Goal: Information Seeking & Learning: Learn about a topic

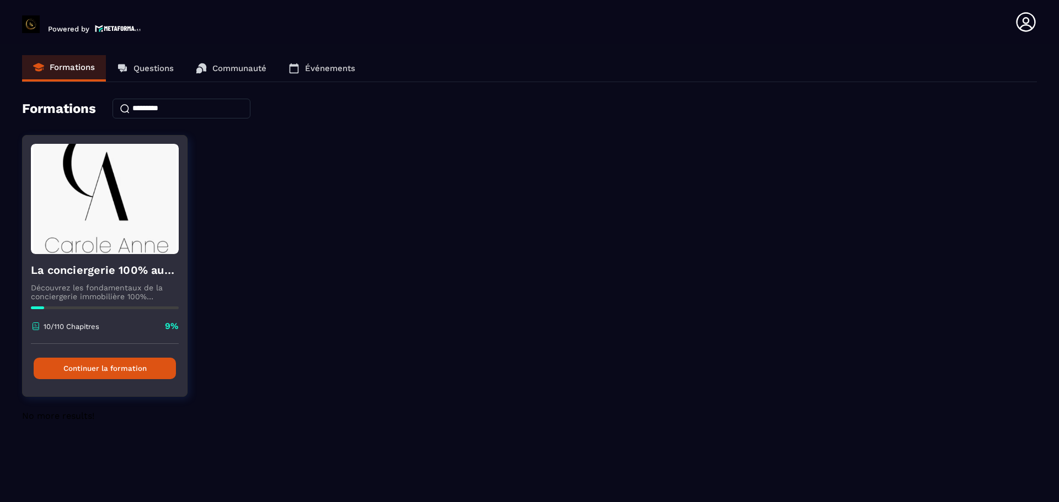
click at [102, 369] on button "Continuer la formation" at bounding box center [105, 369] width 142 height 22
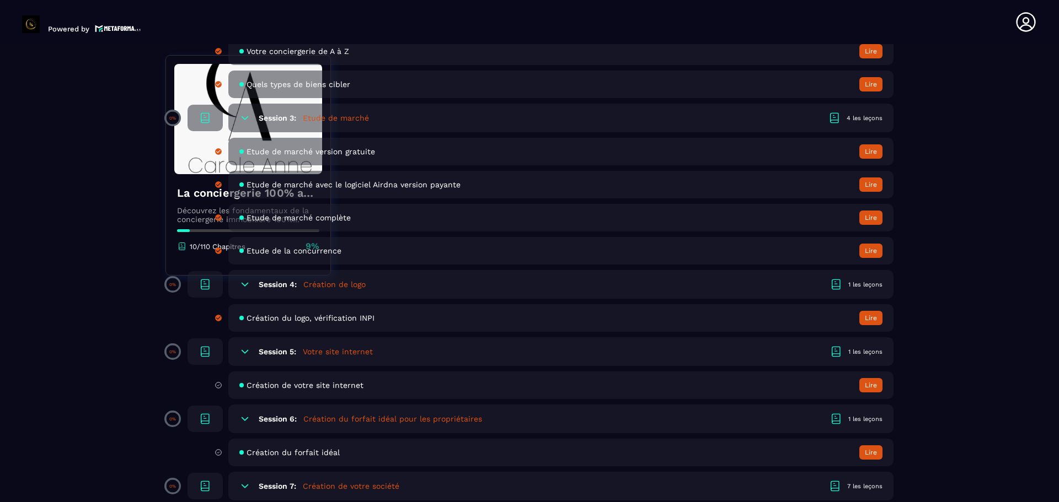
scroll to position [570, 0]
click at [248, 354] on icon at bounding box center [244, 351] width 11 height 11
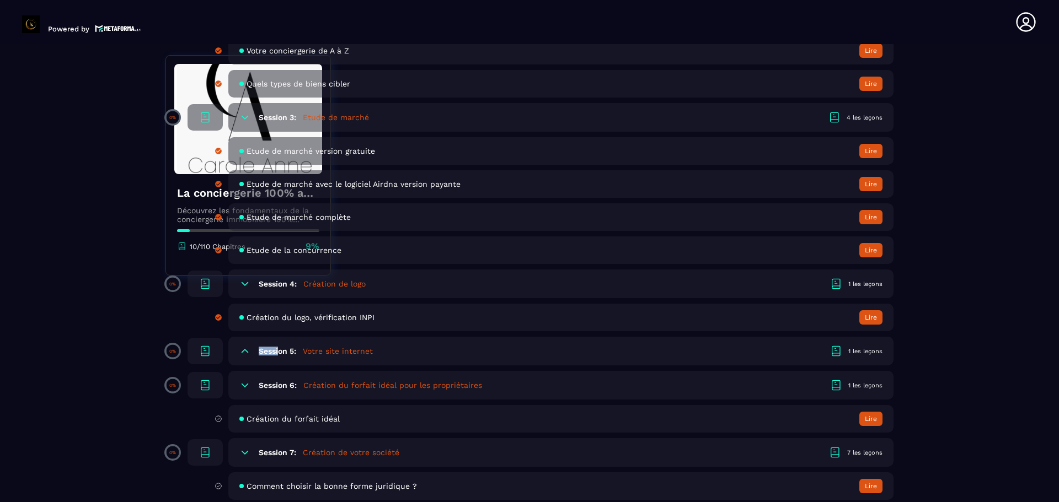
drag, startPoint x: 248, startPoint y: 354, endPoint x: 281, endPoint y: 352, distance: 33.1
click at [281, 352] on div "Session 5: Votre site internet 1 les leçons" at bounding box center [560, 351] width 665 height 29
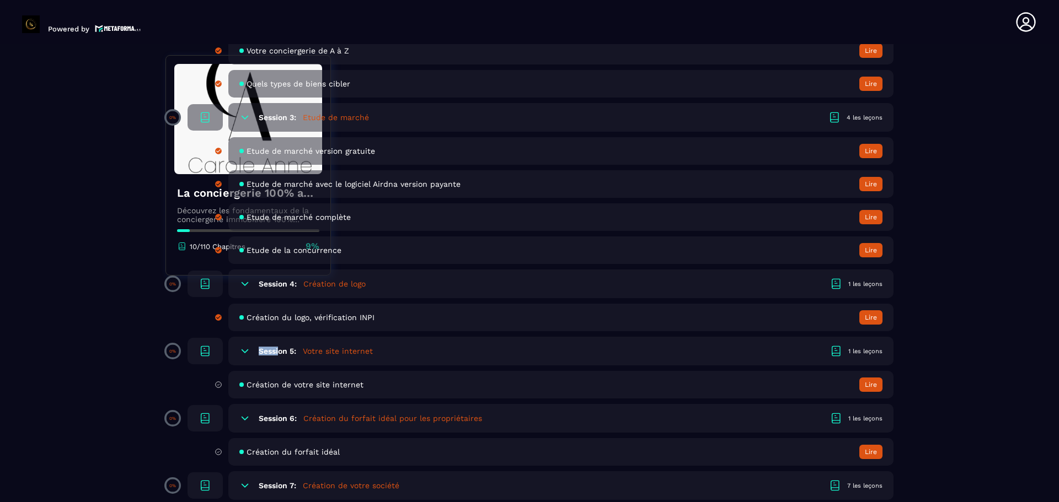
click at [281, 352] on h6 "Session 5:" at bounding box center [278, 351] width 38 height 9
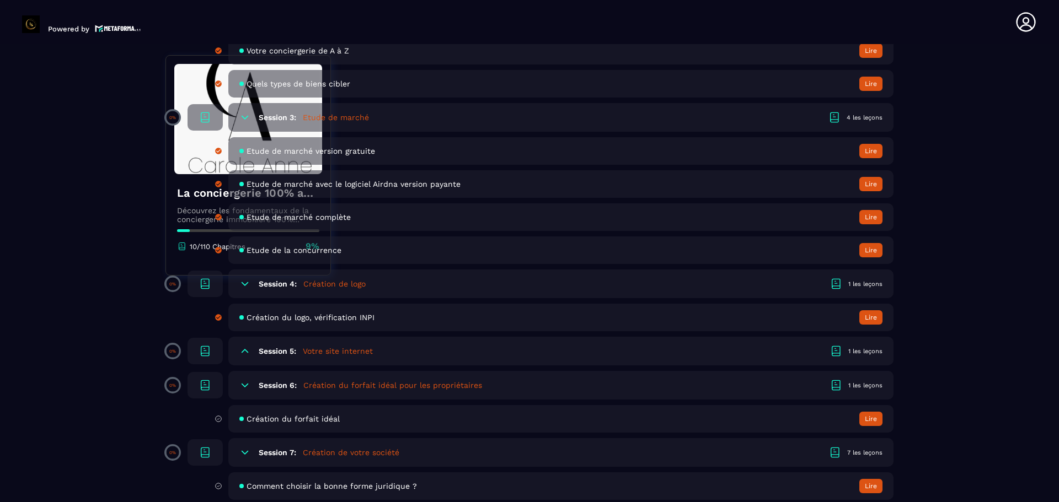
click at [281, 352] on h6 "Session 5:" at bounding box center [278, 351] width 38 height 9
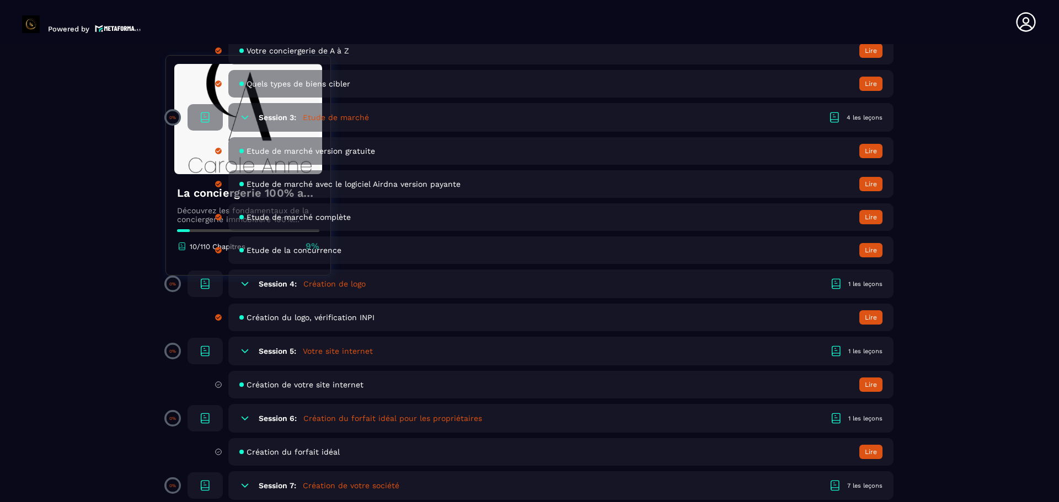
click at [288, 385] on span "Création de votre site internet" at bounding box center [305, 385] width 117 height 9
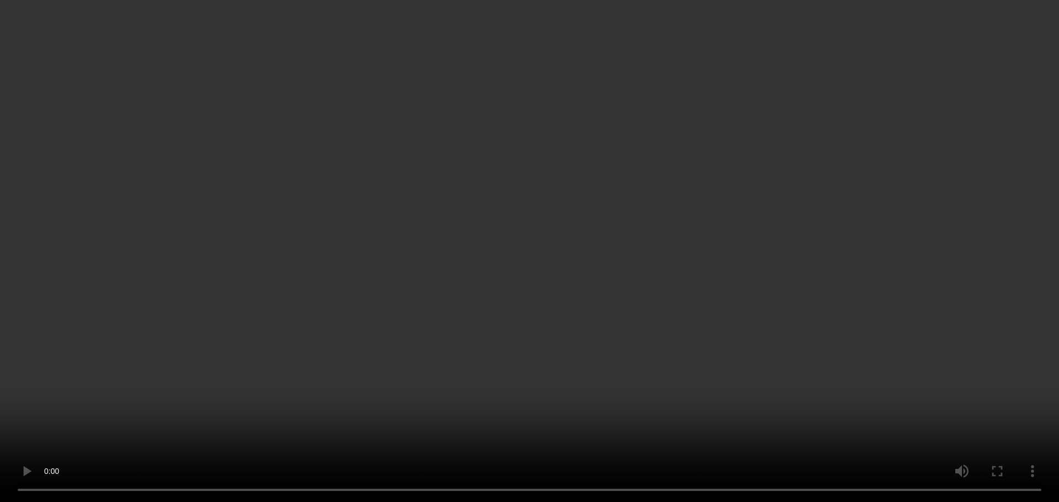
scroll to position [1100, 0]
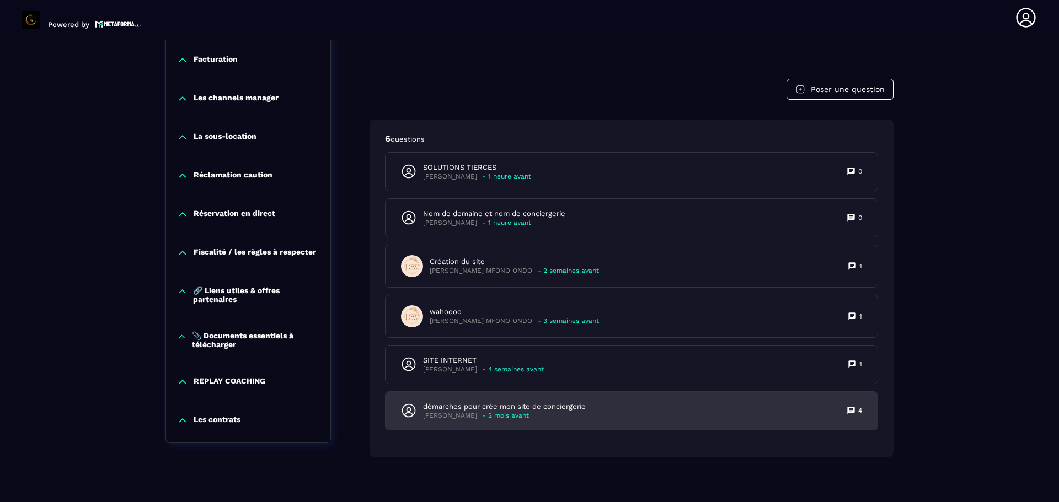
click at [852, 414] on icon at bounding box center [850, 410] width 7 height 7
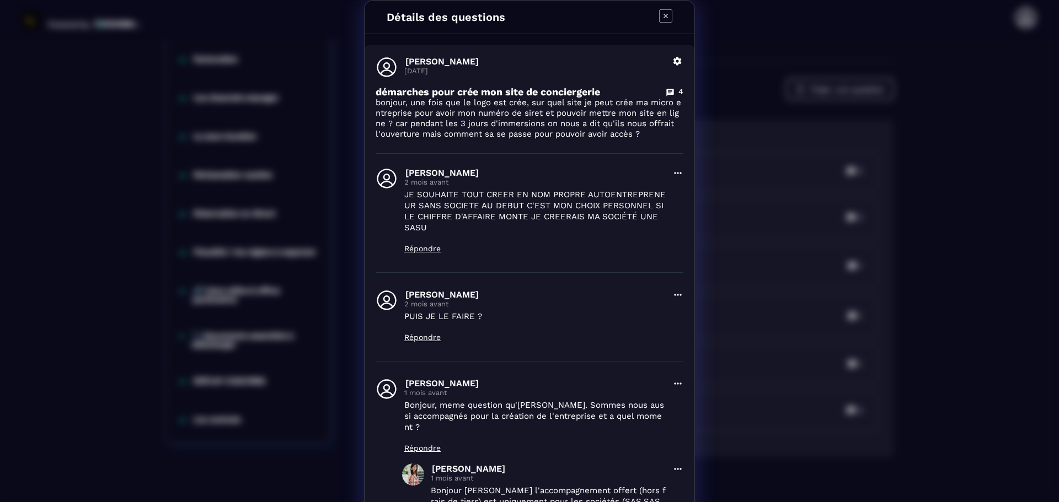
click at [666, 91] on icon "Modal window" at bounding box center [670, 92] width 9 height 9
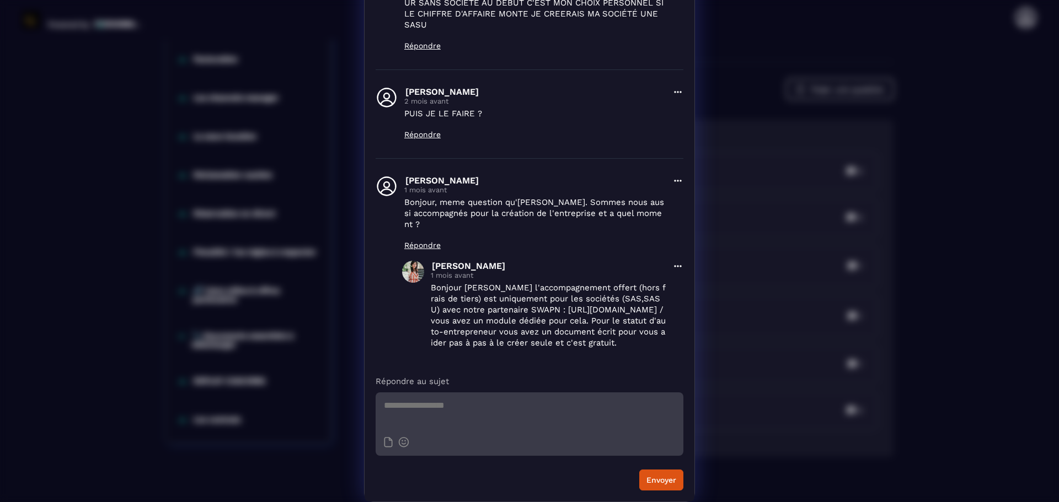
scroll to position [0, 0]
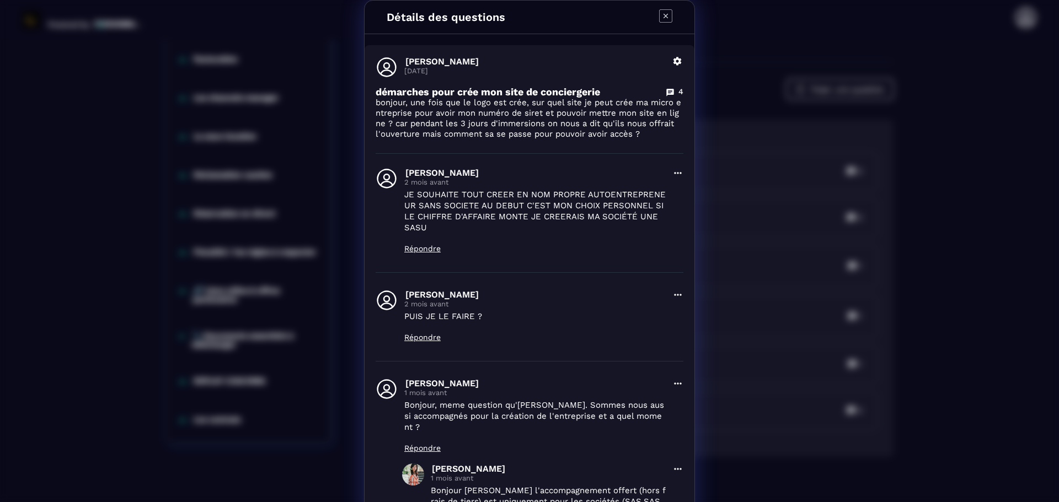
click at [664, 16] on icon "Modal window" at bounding box center [666, 16] width 4 height 4
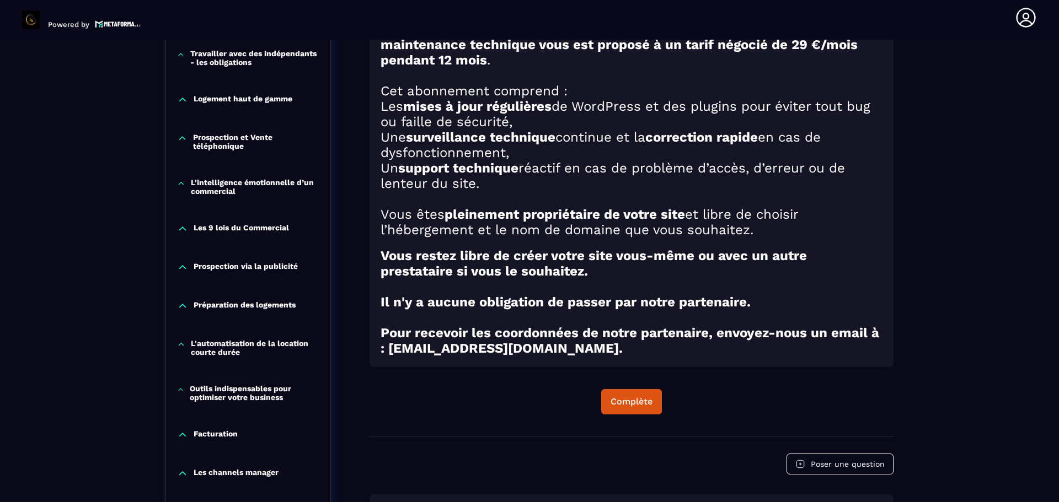
scroll to position [722, 0]
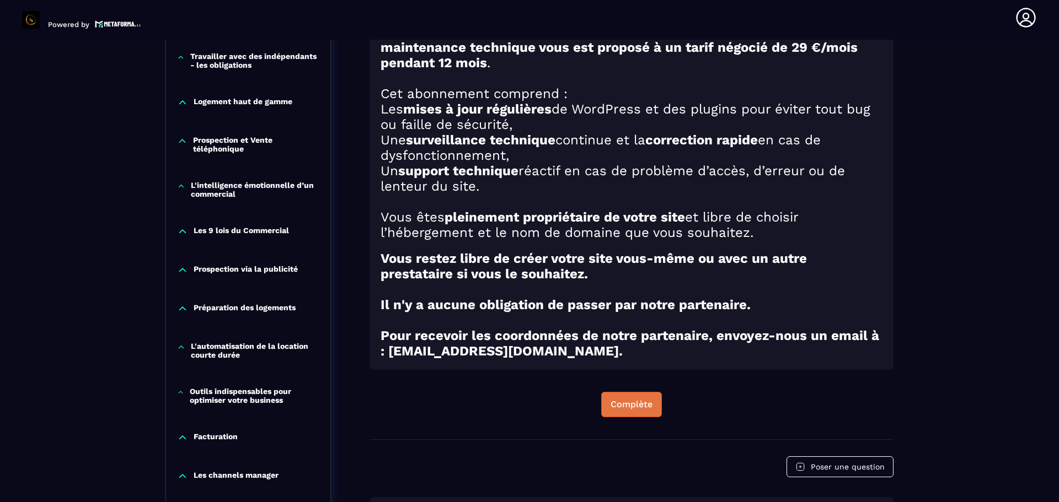
click at [632, 409] on div "Complète" at bounding box center [632, 404] width 42 height 11
click at [637, 410] on div "Continuer" at bounding box center [631, 404] width 43 height 11
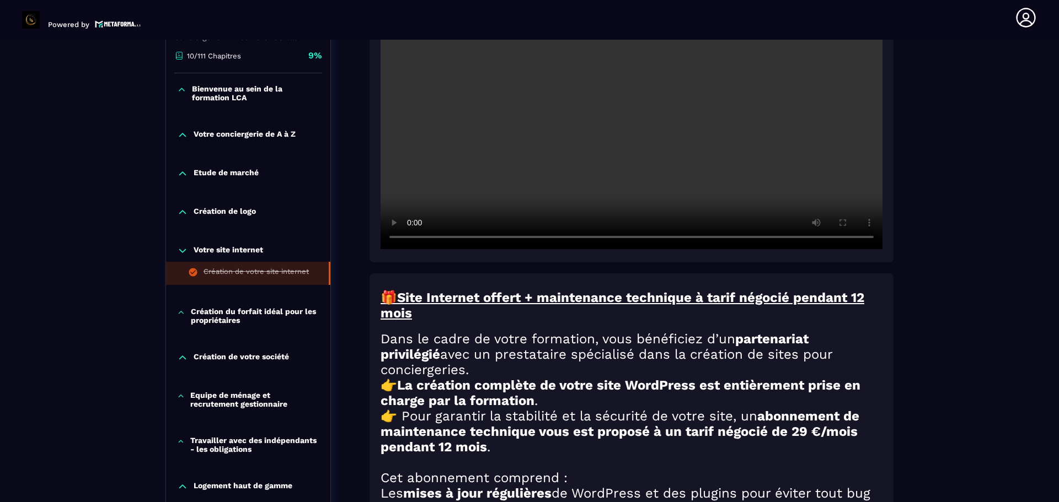
scroll to position [337, 0]
click at [245, 319] on p "Création du forfait idéal pour les propriétaires" at bounding box center [255, 317] width 129 height 18
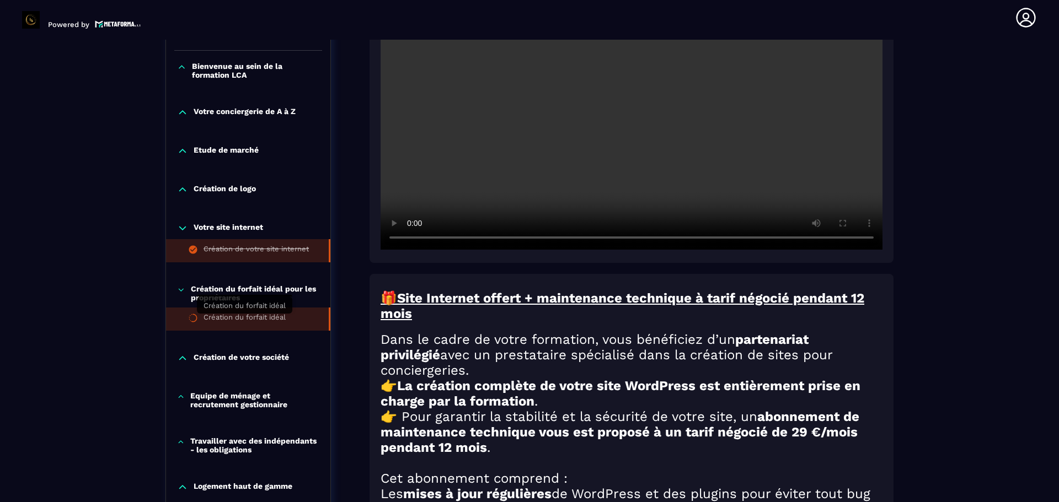
click at [224, 319] on div "Création du forfait idéal" at bounding box center [245, 319] width 82 height 12
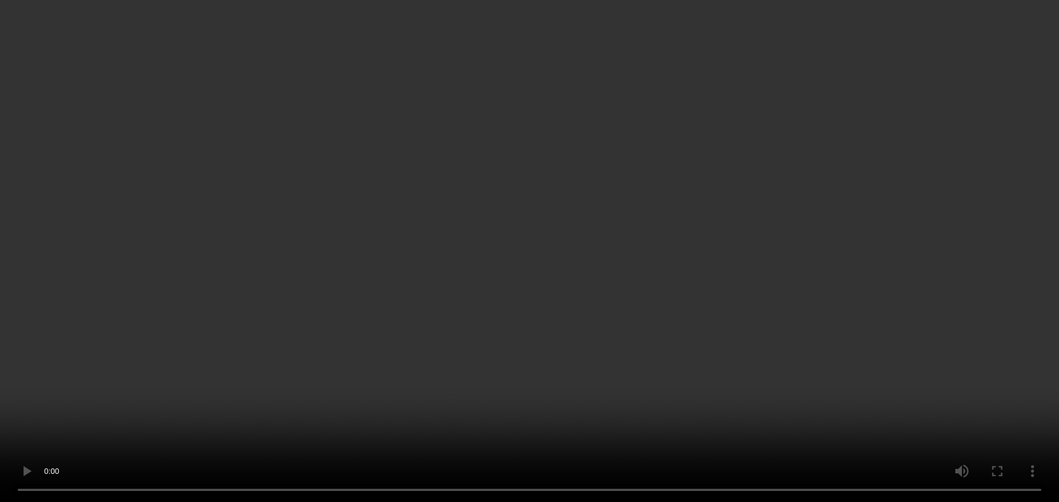
scroll to position [324, 0]
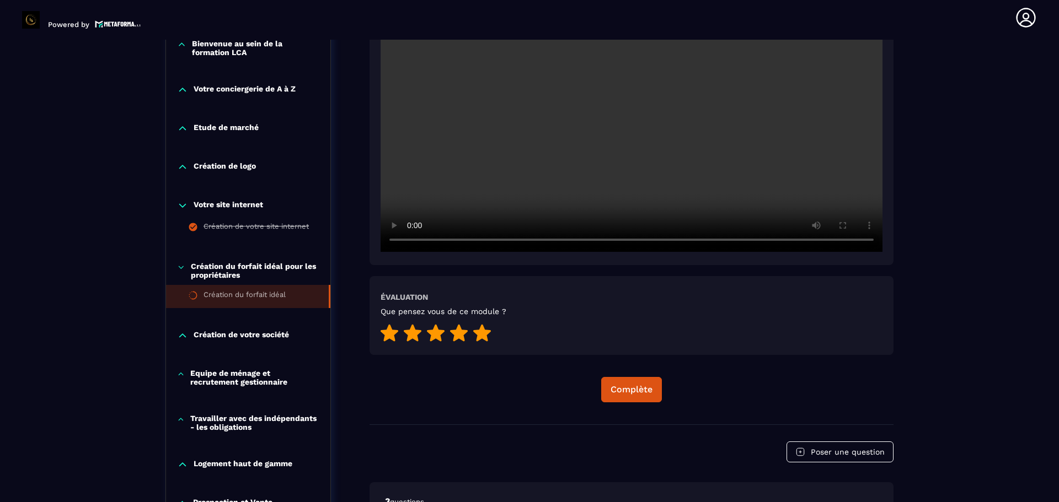
click at [484, 335] on icon at bounding box center [482, 332] width 18 height 17
click at [626, 395] on div "Complète" at bounding box center [632, 389] width 42 height 11
click at [225, 338] on p "Création de votre société" at bounding box center [241, 335] width 95 height 11
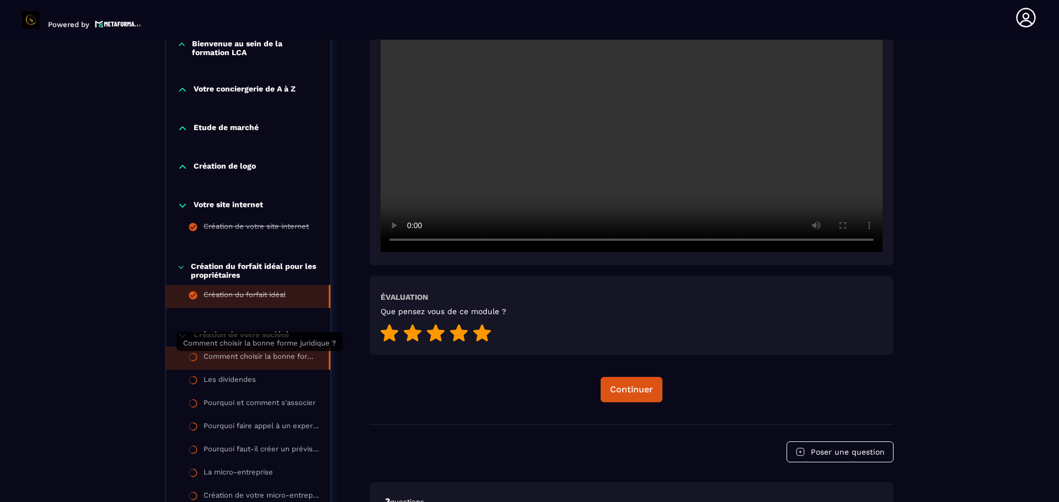
click at [238, 355] on div "Comment choisir la bonne forme juridique ?" at bounding box center [261, 358] width 114 height 12
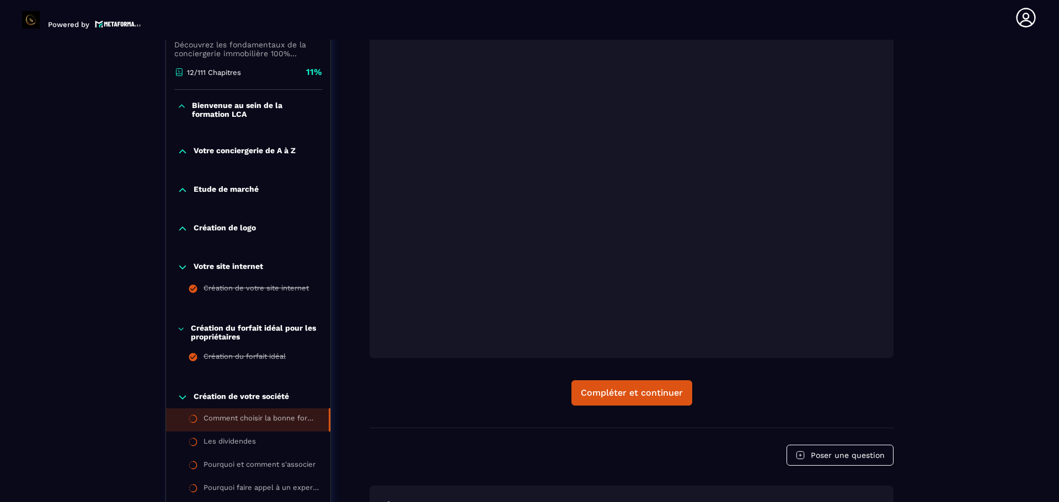
scroll to position [264, 0]
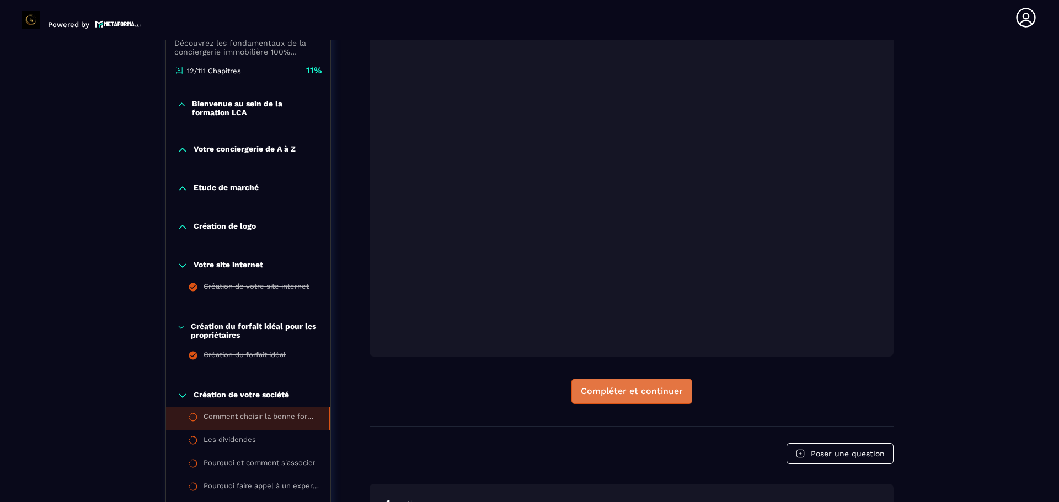
click at [600, 395] on div "Compléter et continuer" at bounding box center [632, 391] width 102 height 11
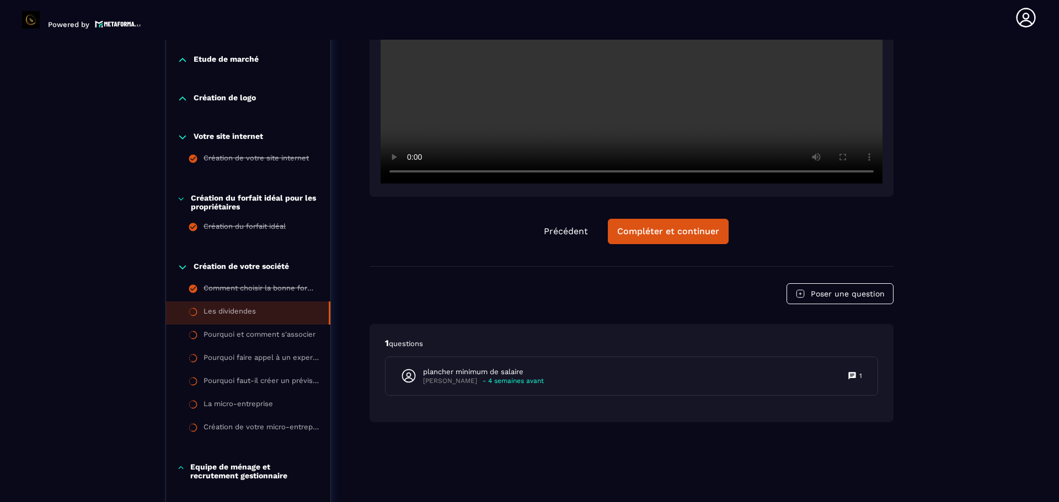
scroll to position [381, 0]
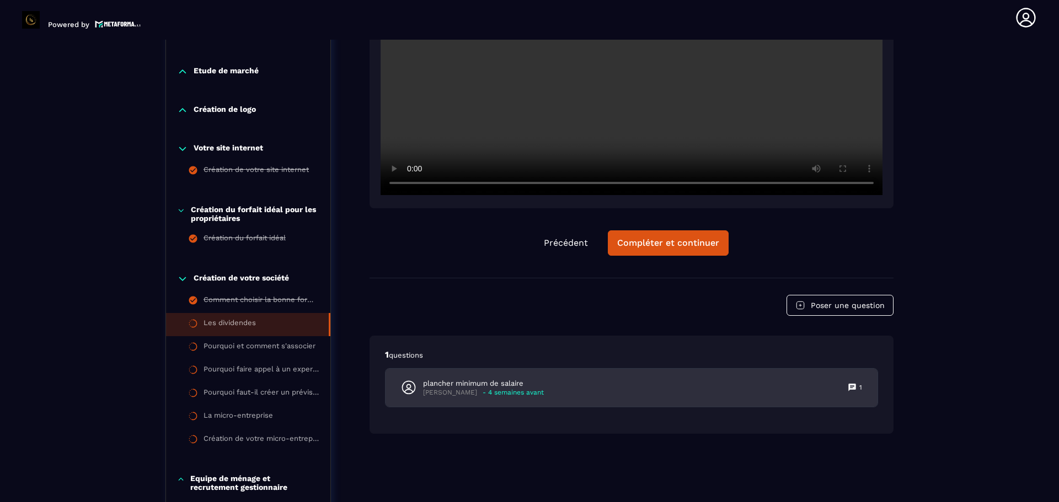
click at [865, 387] on div "plancher minimum de salaire [PERSON_NAME] - 4 semaines avant 1" at bounding box center [632, 388] width 492 height 38
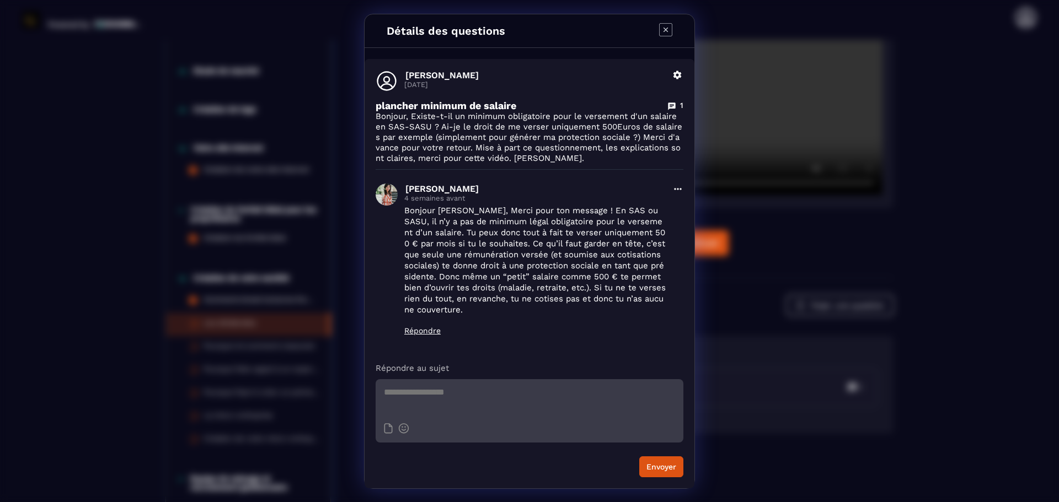
click at [665, 26] on icon "Modal window" at bounding box center [665, 29] width 13 height 13
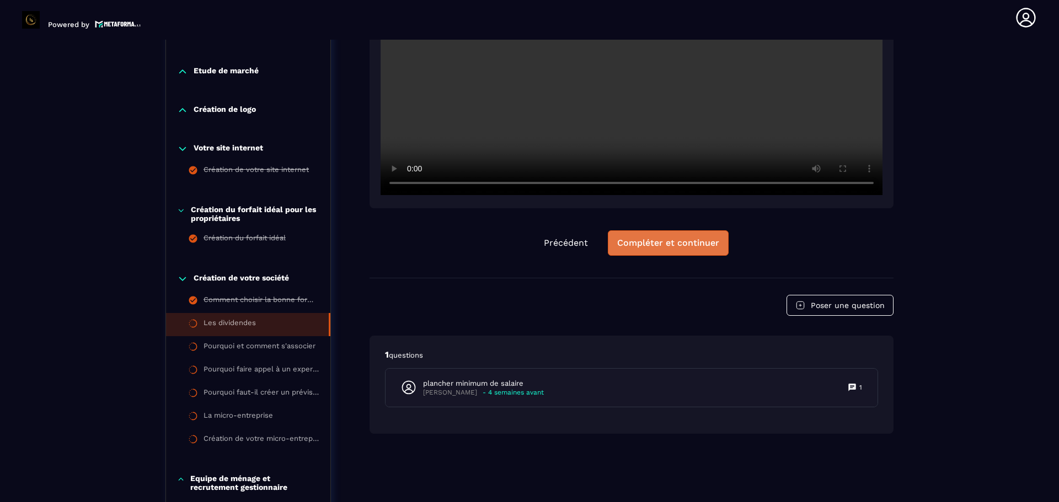
click at [634, 249] on button "Compléter et continuer" at bounding box center [668, 243] width 121 height 25
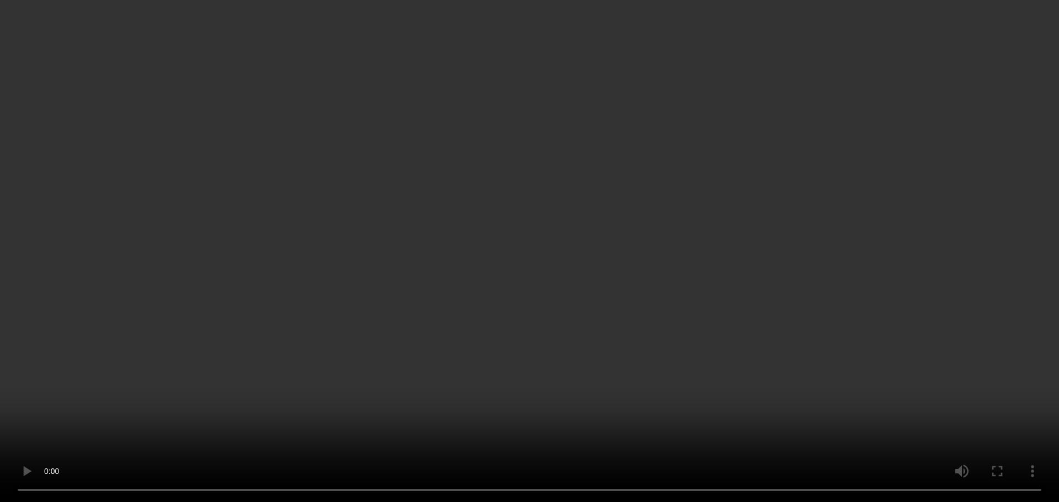
scroll to position [259, 0]
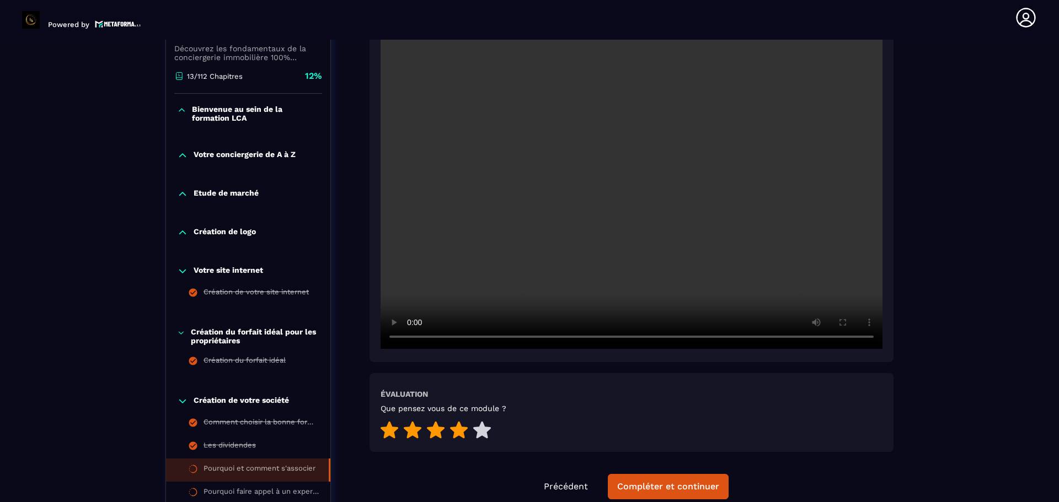
click at [454, 432] on icon at bounding box center [459, 429] width 18 height 17
click at [643, 480] on button "Compléter et continuer" at bounding box center [668, 486] width 121 height 25
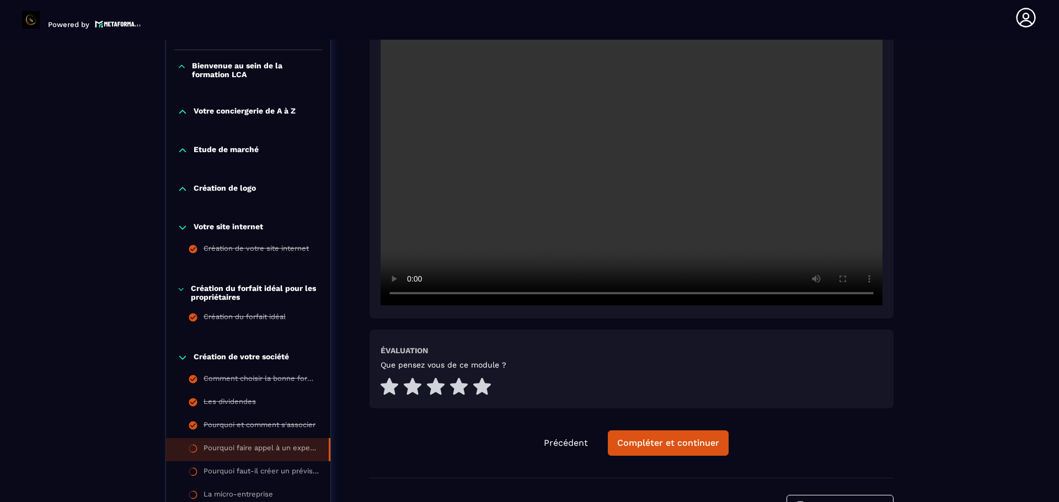
scroll to position [299, 0]
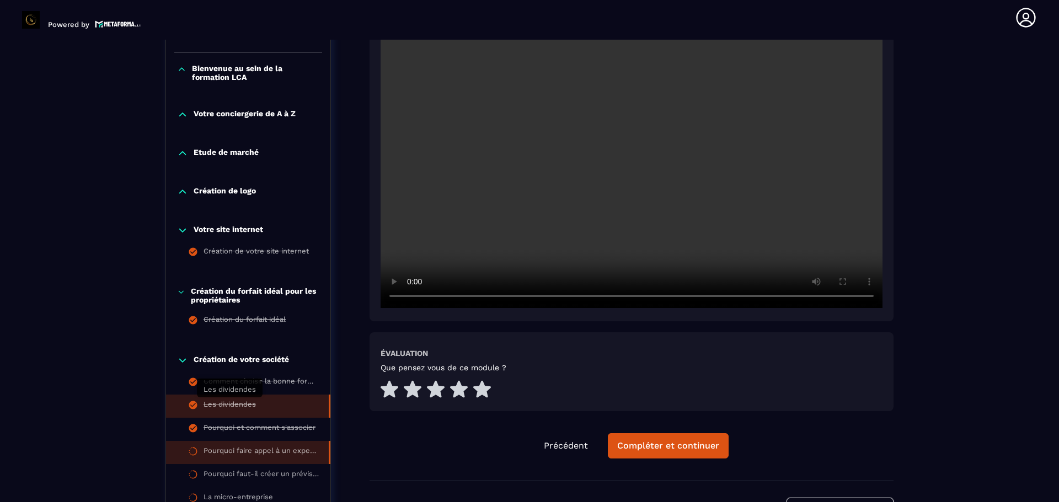
click at [231, 408] on div "Les dividendes" at bounding box center [230, 406] width 52 height 12
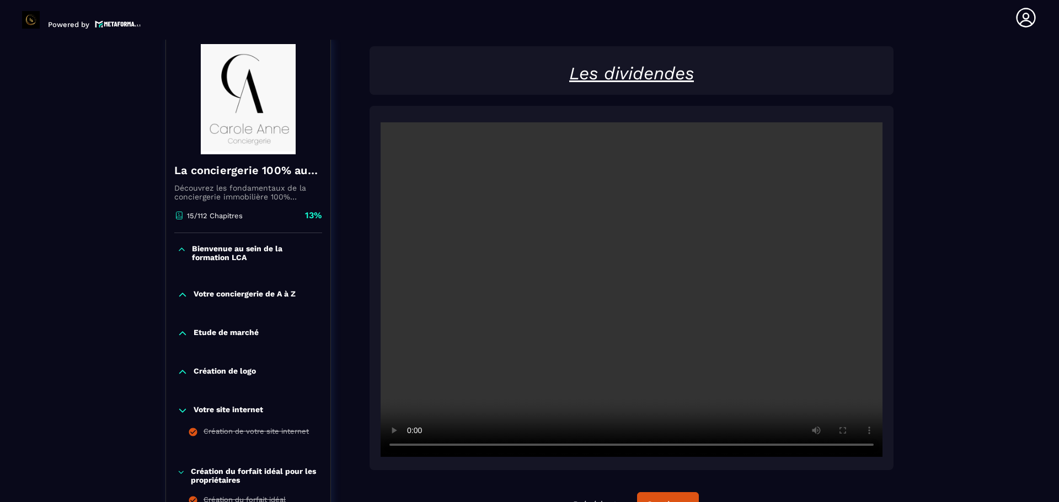
scroll to position [115, 0]
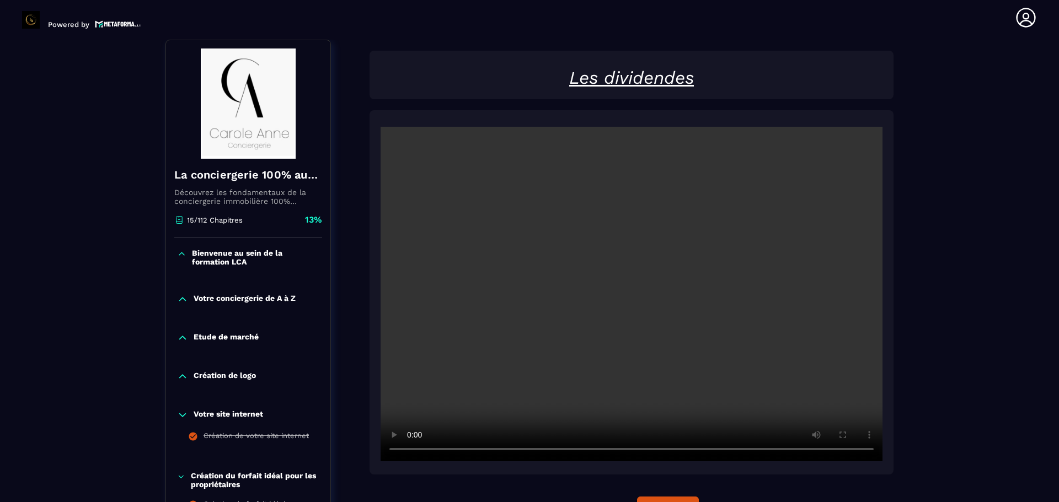
click at [839, 415] on video at bounding box center [632, 294] width 502 height 335
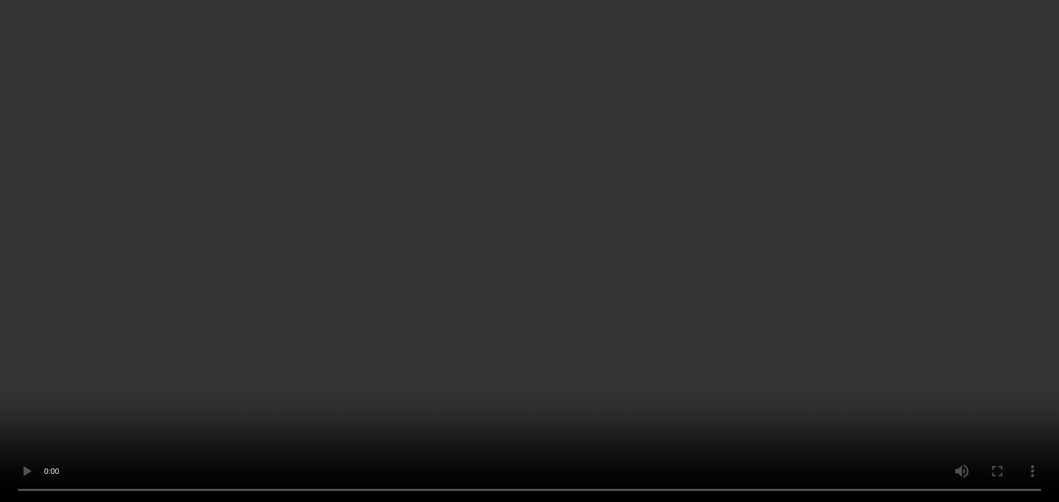
scroll to position [222, 0]
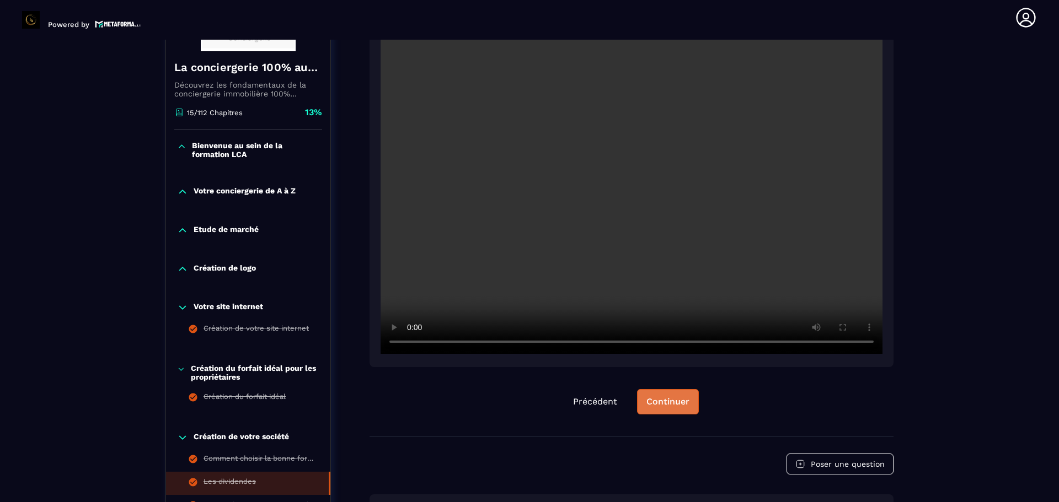
click at [667, 403] on div "Continuer" at bounding box center [667, 402] width 43 height 11
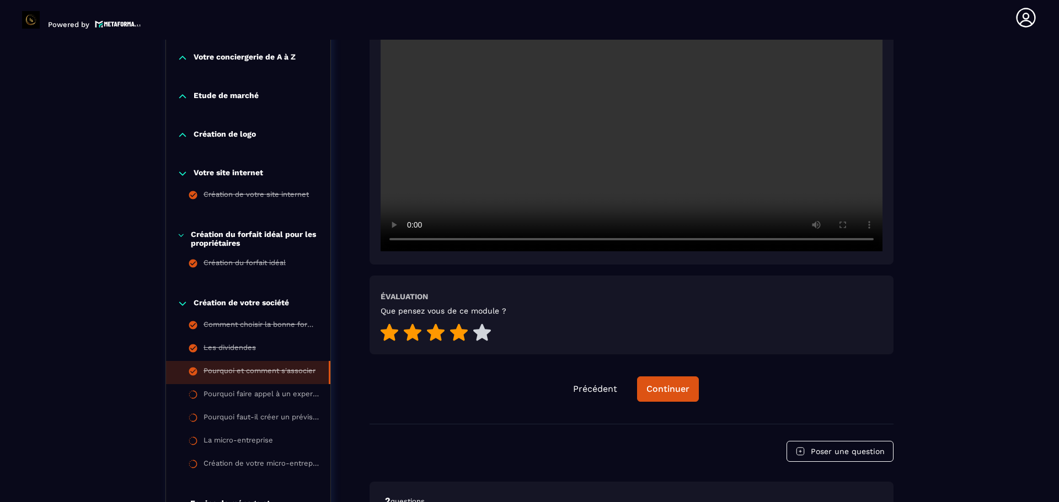
scroll to position [357, 0]
click at [670, 383] on div "Continuer" at bounding box center [667, 388] width 43 height 11
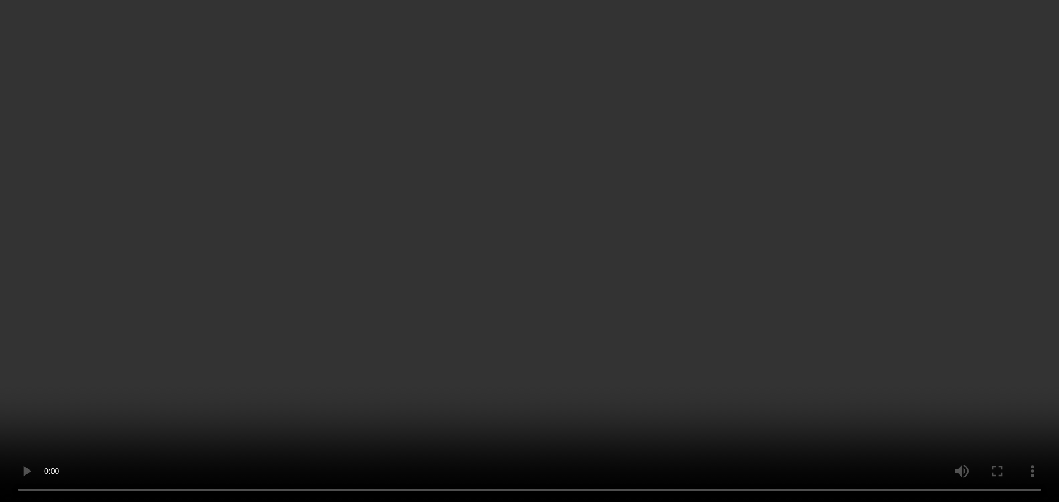
scroll to position [288, 0]
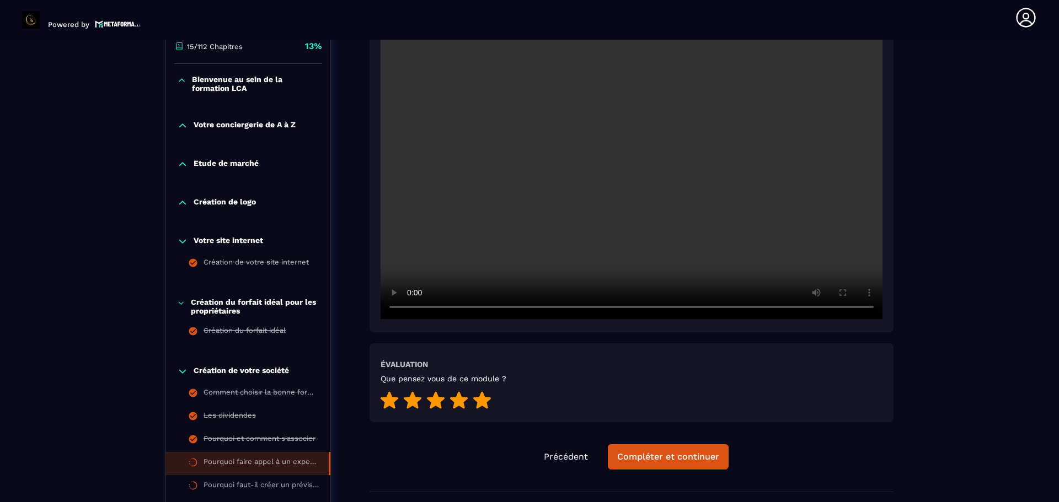
click at [479, 404] on icon at bounding box center [482, 400] width 18 height 17
click at [646, 458] on div "Compléter et continuer" at bounding box center [668, 457] width 102 height 11
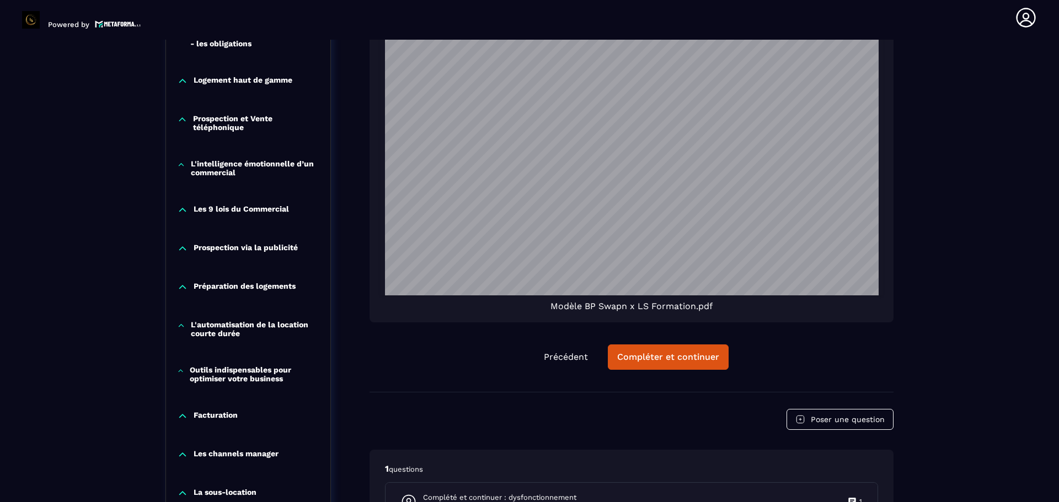
scroll to position [871, 0]
click at [662, 360] on div "Compléter et continuer" at bounding box center [668, 356] width 102 height 11
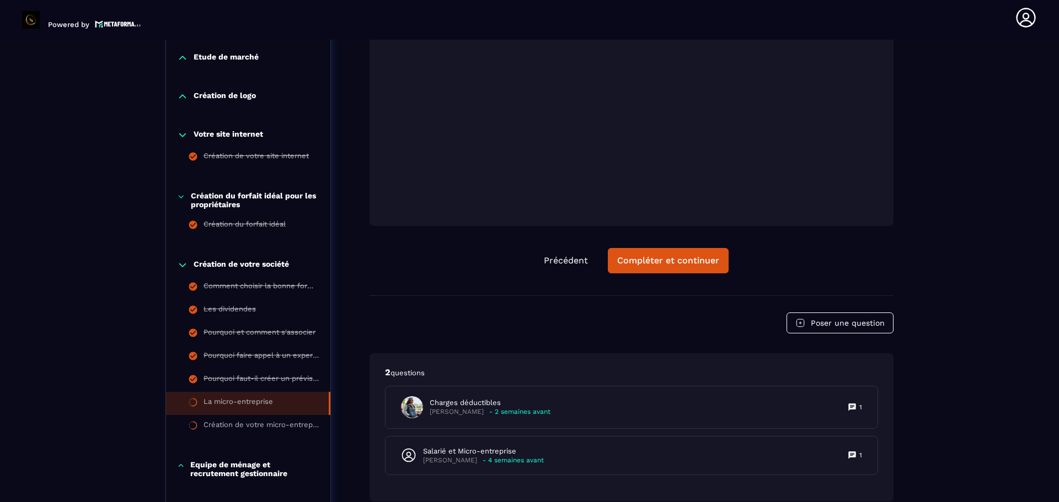
scroll to position [392, 0]
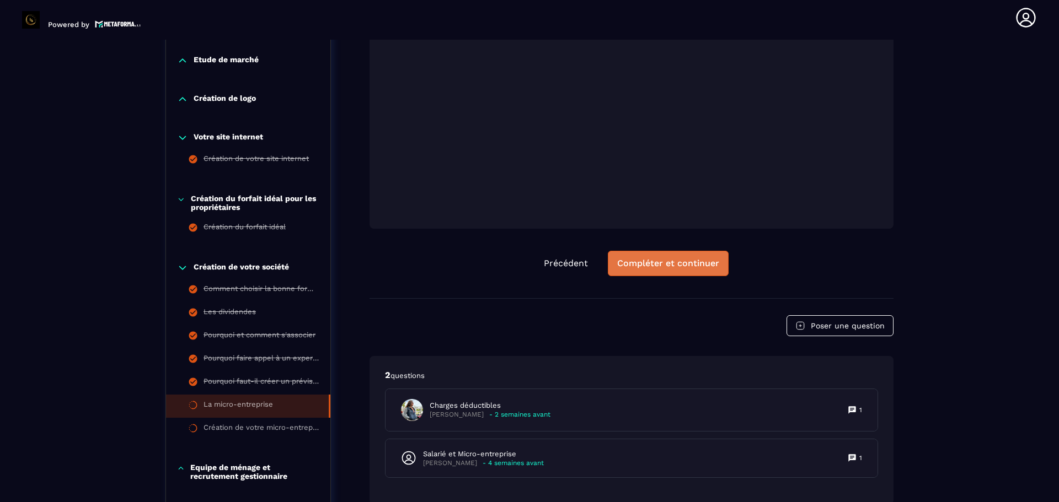
click at [665, 264] on div "Compléter et continuer" at bounding box center [668, 263] width 102 height 11
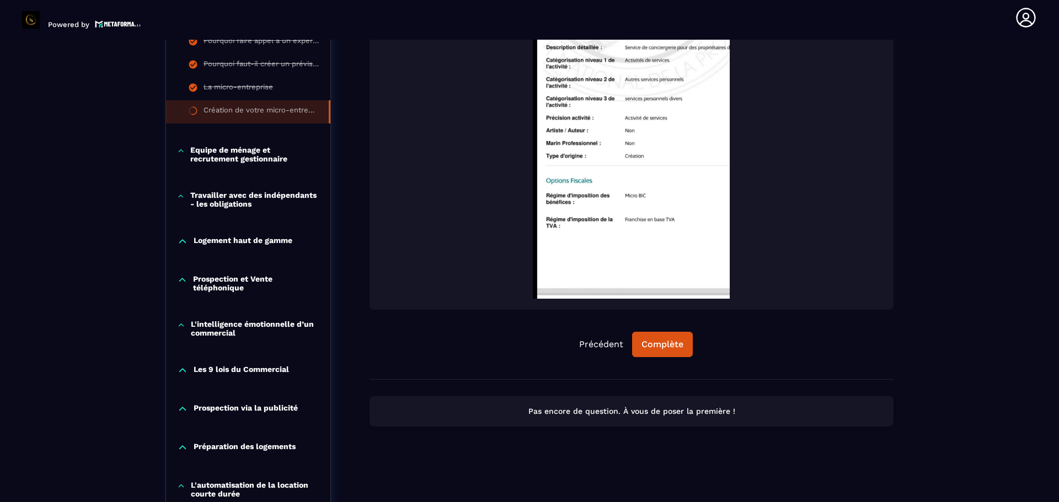
scroll to position [757, 0]
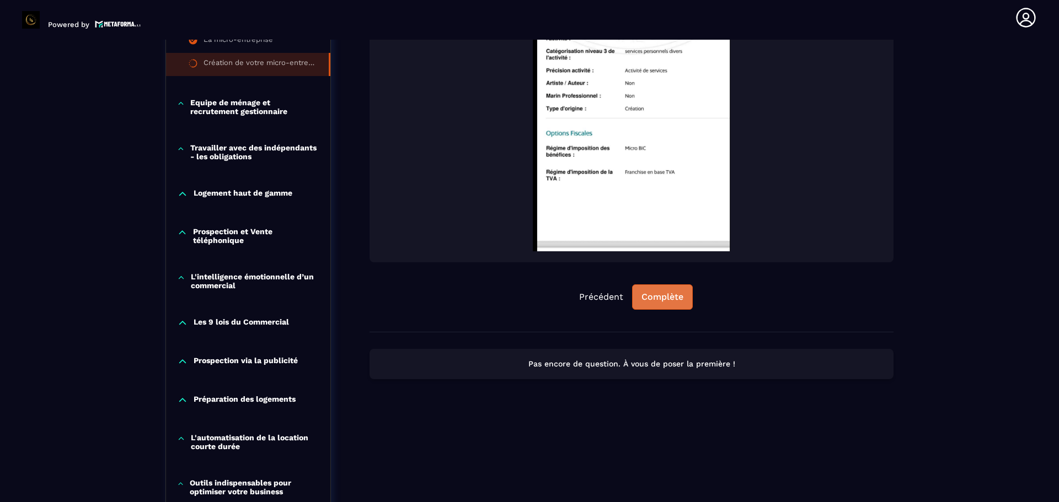
click at [657, 299] on div "Complète" at bounding box center [662, 297] width 42 height 11
click at [648, 296] on div "Continuer" at bounding box center [662, 297] width 43 height 11
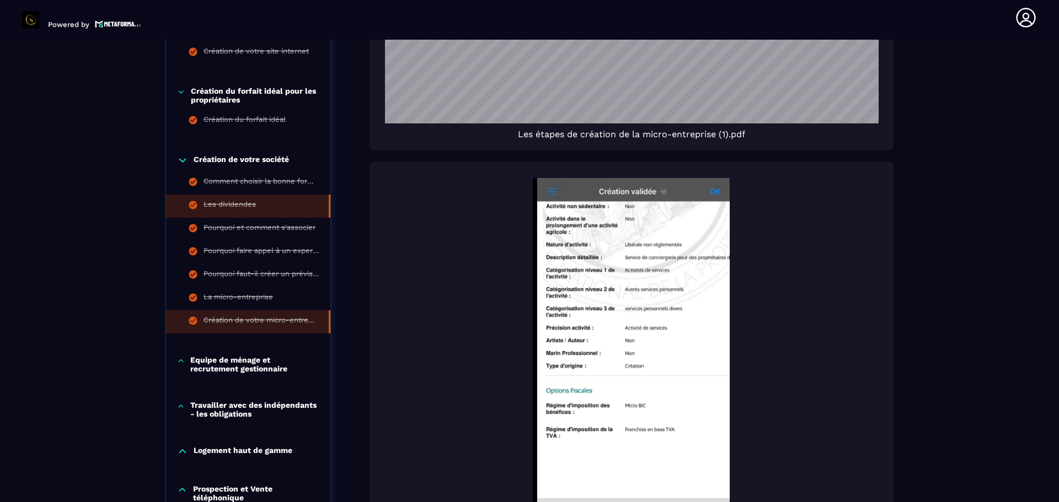
scroll to position [500, 0]
click at [208, 362] on p "Equipe de ménage et recrutement gestionnaire" at bounding box center [254, 364] width 129 height 18
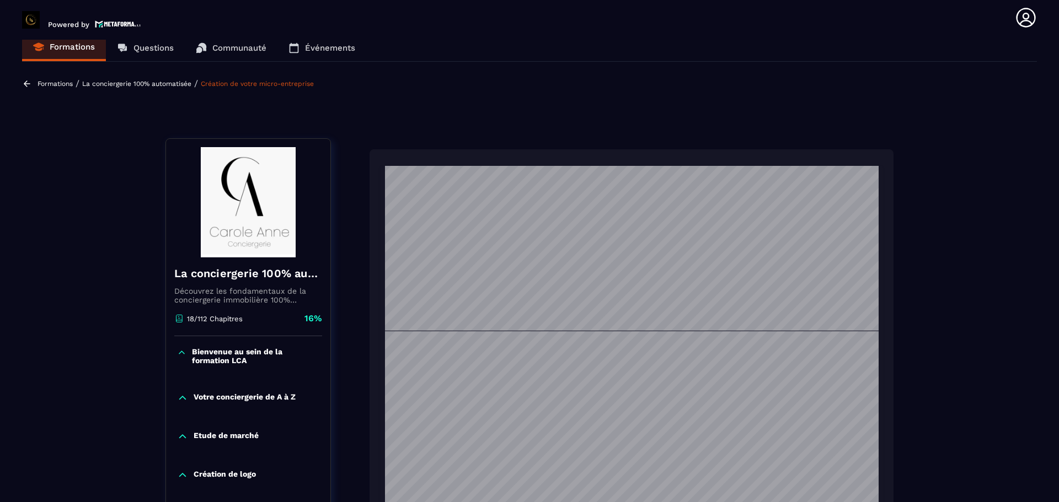
scroll to position [0, 0]
